Goal: Task Accomplishment & Management: Use online tool/utility

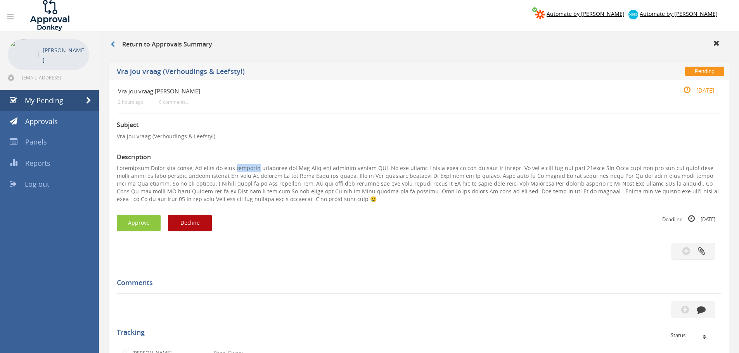
click at [185, 227] on button "Decline" at bounding box center [190, 223] width 44 height 17
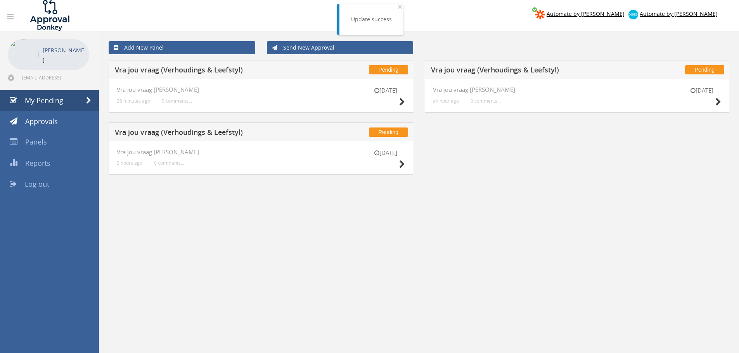
click at [405, 163] on div "[DATE] Vra jou vraag [PERSON_NAME] 2 hours ago 0 comments..." at bounding box center [261, 158] width 304 height 34
click at [402, 163] on icon at bounding box center [402, 165] width 6 height 8
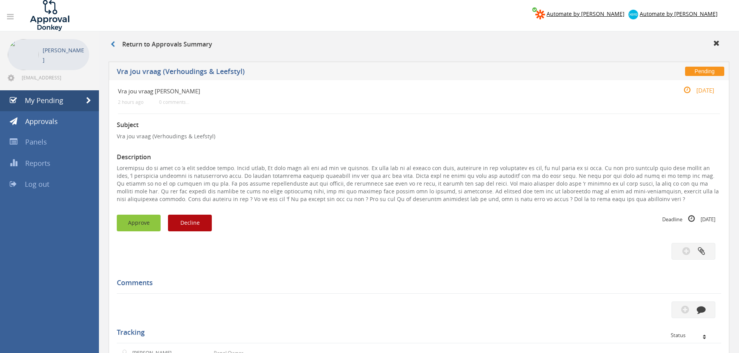
click at [130, 218] on button "Approve" at bounding box center [139, 223] width 44 height 17
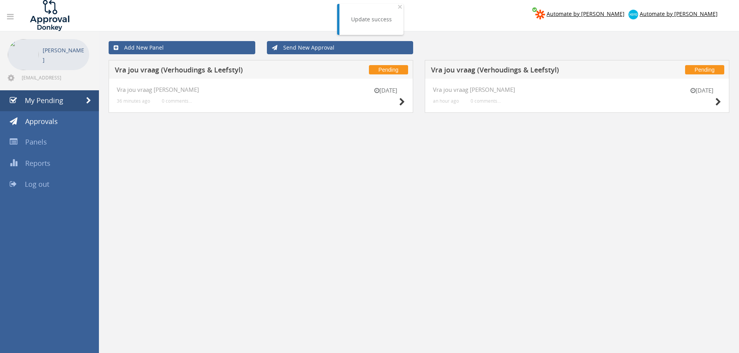
click at [713, 103] on div "[DATE]" at bounding box center [701, 97] width 39 height 22
click at [715, 104] on icon at bounding box center [718, 102] width 6 height 8
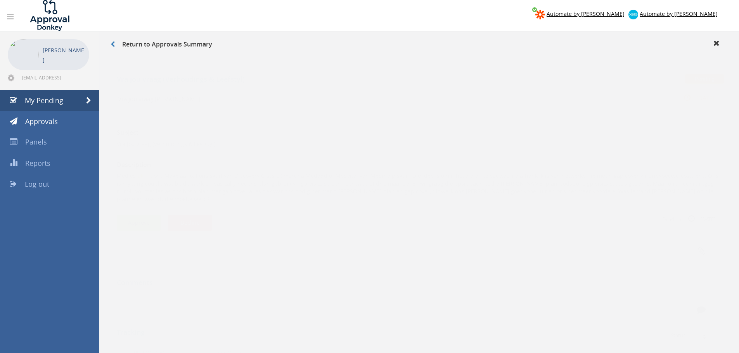
click at [125, 207] on button "Approve" at bounding box center [139, 215] width 44 height 17
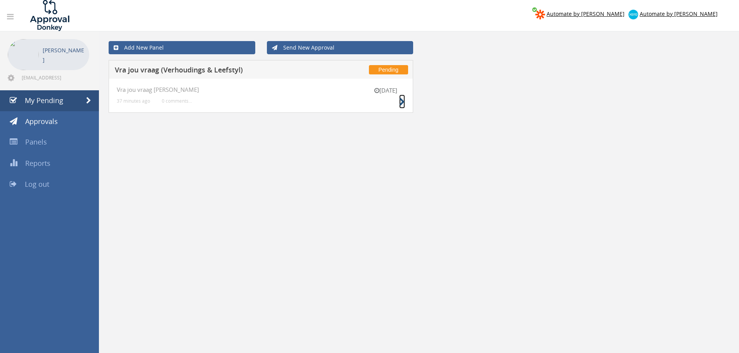
click at [401, 102] on icon at bounding box center [402, 102] width 6 height 8
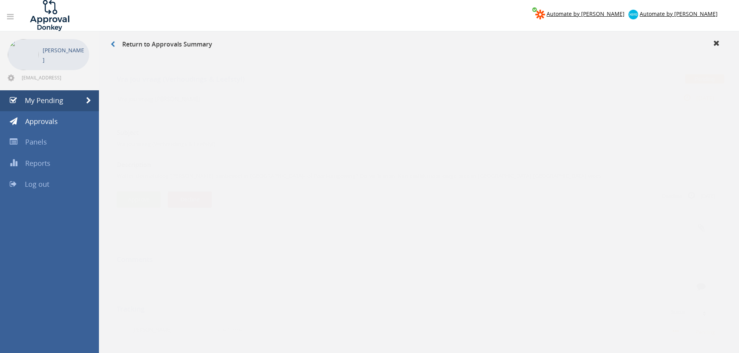
click at [77, 198] on div "Automate by [PERSON_NAME] Automate by [PERSON_NAME] Thabiso Latakgomo [EMAIL_AD…" at bounding box center [369, 248] width 739 height 497
click at [112, 198] on div "Approve Decline Deadline [DATE]" at bounding box center [419, 192] width 616 height 17
click at [130, 192] on button "Approve" at bounding box center [139, 192] width 44 height 17
